Goal: Task Accomplishment & Management: Complete application form

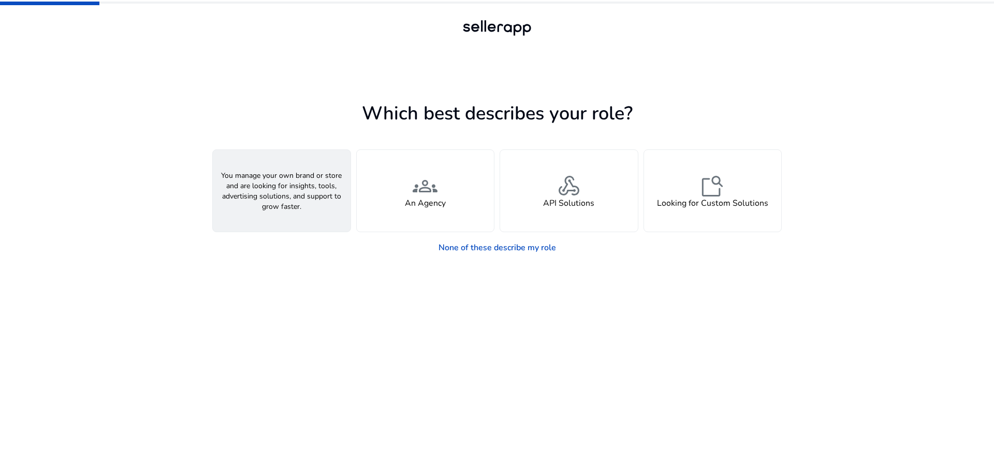
click at [296, 188] on div "person A Seller" at bounding box center [282, 191] width 138 height 82
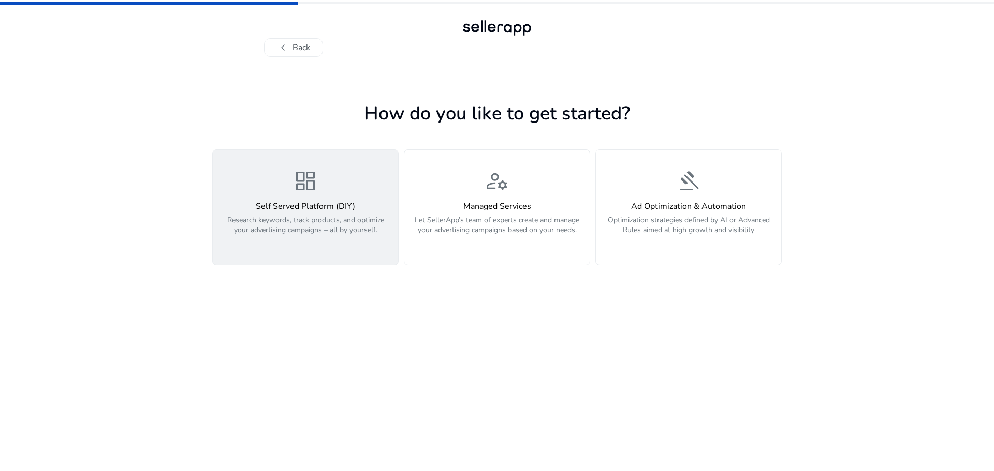
click at [325, 235] on p "Research keywords, track products, and optimize your advertising campaigns – al…" at bounding box center [305, 230] width 173 height 31
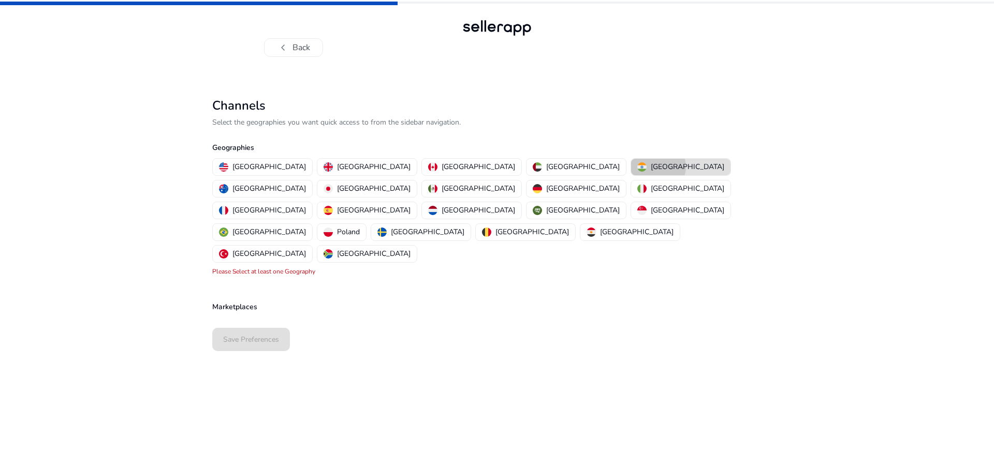
click at [650, 167] on p "[GEOGRAPHIC_DATA]" at bounding box center [686, 166] width 73 height 11
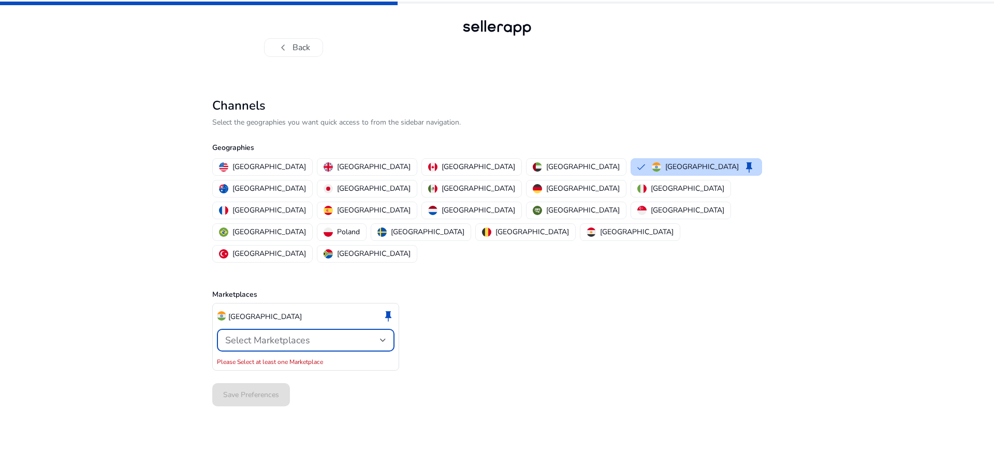
click at [273, 334] on span "Select Marketplaces" at bounding box center [267, 340] width 85 height 12
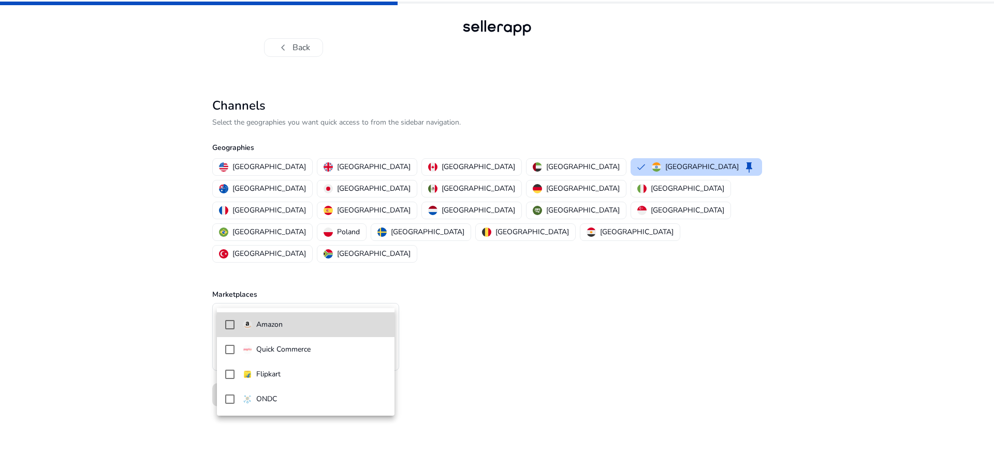
click at [231, 324] on mat-pseudo-checkbox at bounding box center [229, 324] width 9 height 9
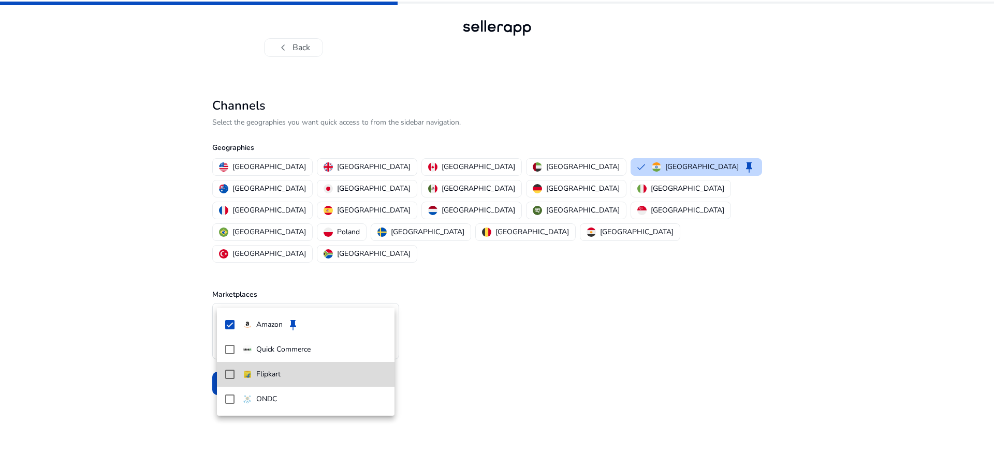
click at [231, 372] on mat-pseudo-checkbox at bounding box center [229, 374] width 9 height 9
click at [176, 300] on div at bounding box center [497, 235] width 994 height 471
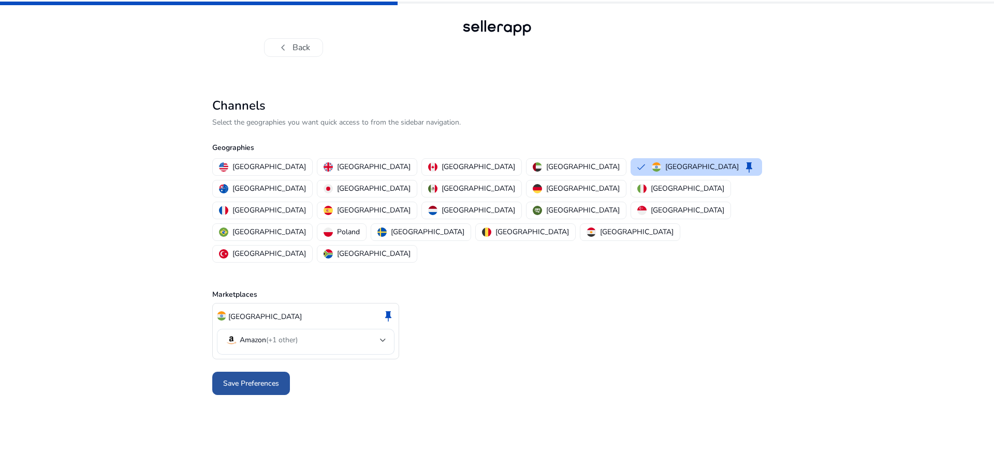
click at [248, 378] on span "Save Preferences" at bounding box center [251, 383] width 56 height 11
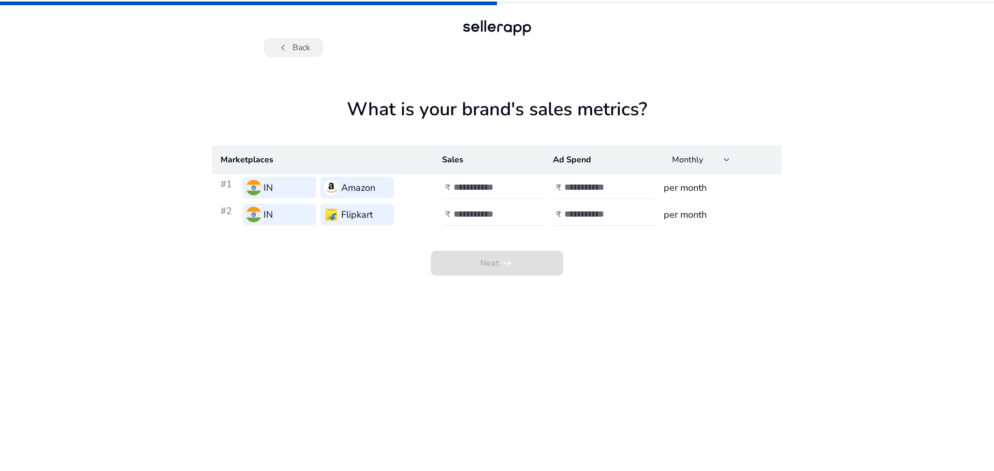
click at [304, 47] on button "chevron_left Back" at bounding box center [293, 47] width 59 height 19
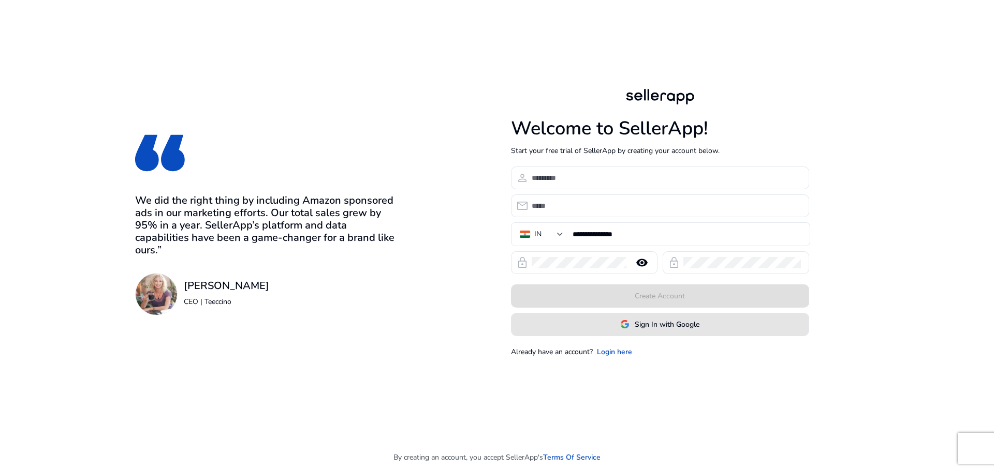
click at [650, 327] on span "Sign In with Google" at bounding box center [666, 324] width 65 height 11
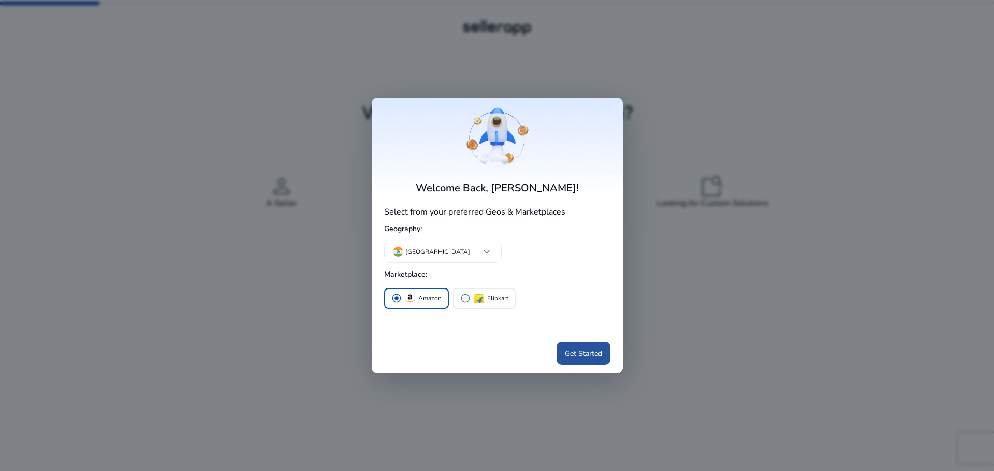
click at [572, 352] on span "Get Started" at bounding box center [583, 353] width 37 height 11
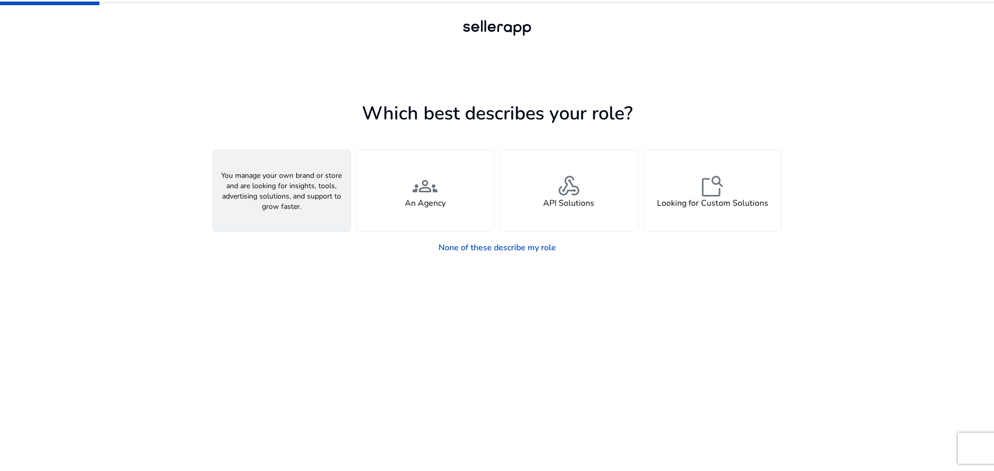
click at [292, 178] on span "person" at bounding box center [281, 186] width 25 height 25
